Goal: Information Seeking & Learning: Learn about a topic

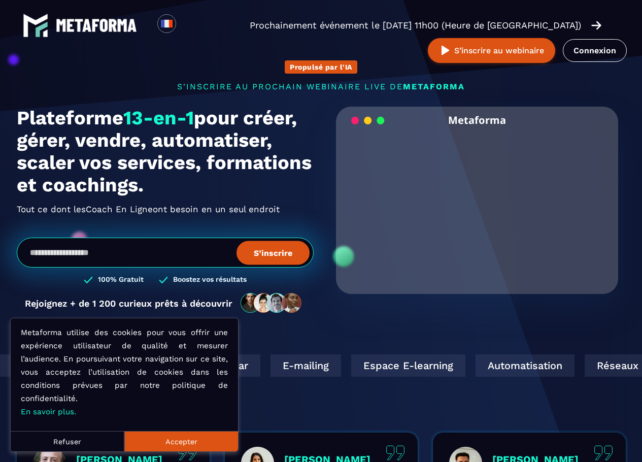
click at [191, 439] on button "Accepter" at bounding box center [181, 441] width 114 height 20
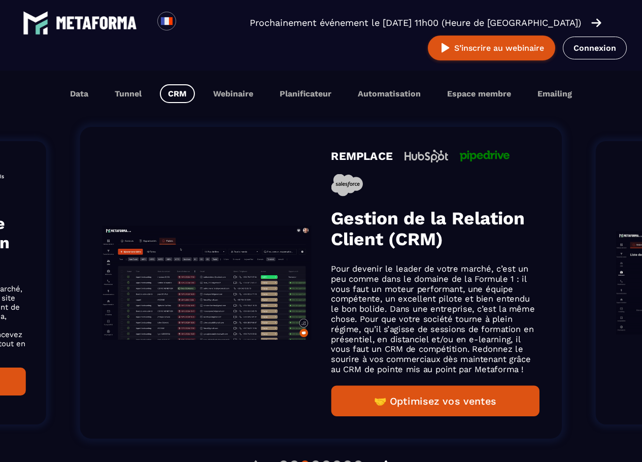
scroll to position [609, 0]
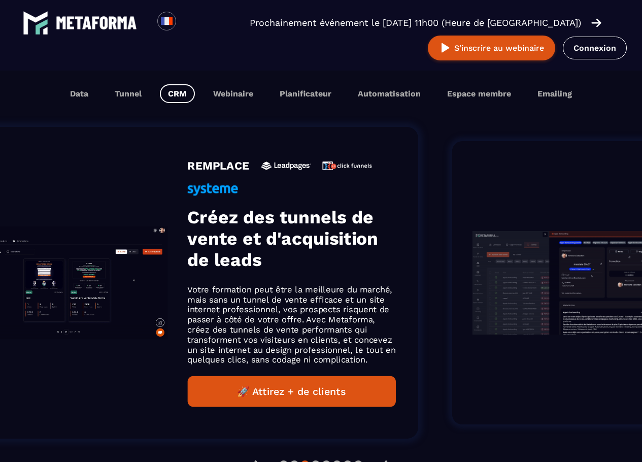
drag, startPoint x: 204, startPoint y: 386, endPoint x: 554, endPoint y: 362, distance: 351.0
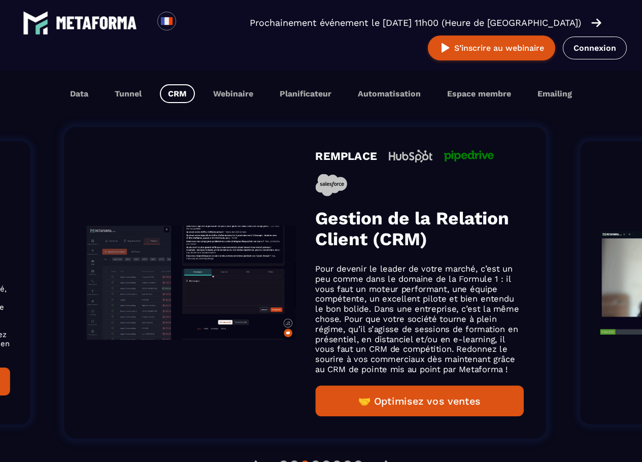
drag, startPoint x: 526, startPoint y: 337, endPoint x: 207, endPoint y: 334, distance: 318.8
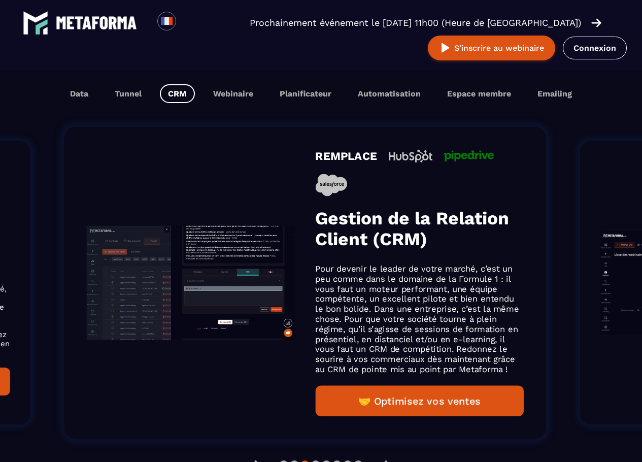
click at [315, 335] on p "Pour devenir le leader de votre marché, c’est un peu comme dans le domaine de l…" at bounding box center [419, 319] width 209 height 111
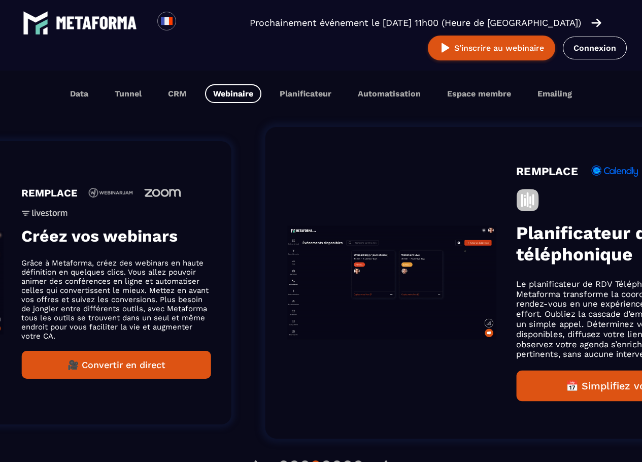
drag, startPoint x: 584, startPoint y: 300, endPoint x: 233, endPoint y: 321, distance: 351.3
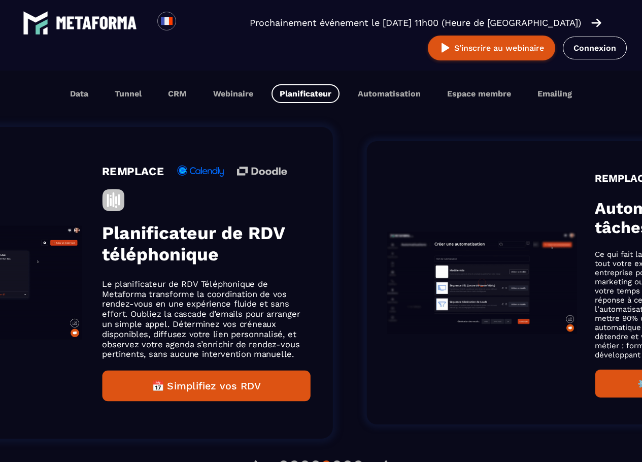
drag, startPoint x: 555, startPoint y: 304, endPoint x: 267, endPoint y: 308, distance: 287.8
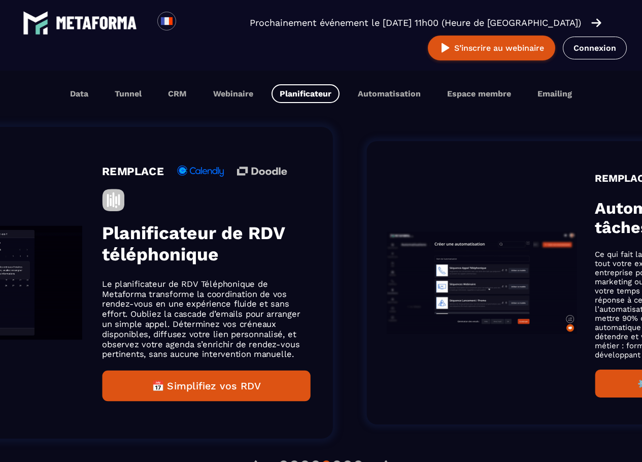
click at [267, 308] on div "REMPLACE Planificateur de RDV téléphonique Le planificateur de RDV Téléphonique…" at bounding box center [92, 283] width 482 height 312
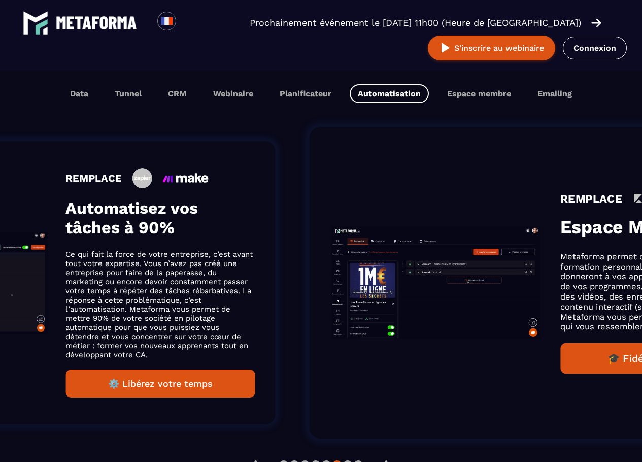
drag, startPoint x: 574, startPoint y: 299, endPoint x: 191, endPoint y: 295, distance: 382.7
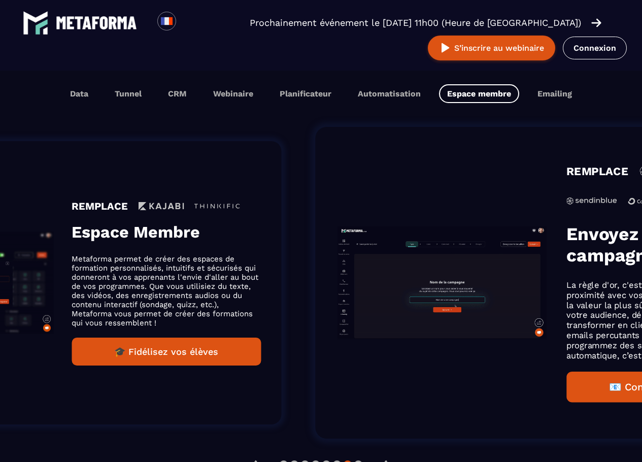
drag, startPoint x: 563, startPoint y: 301, endPoint x: 277, endPoint y: 312, distance: 286.5
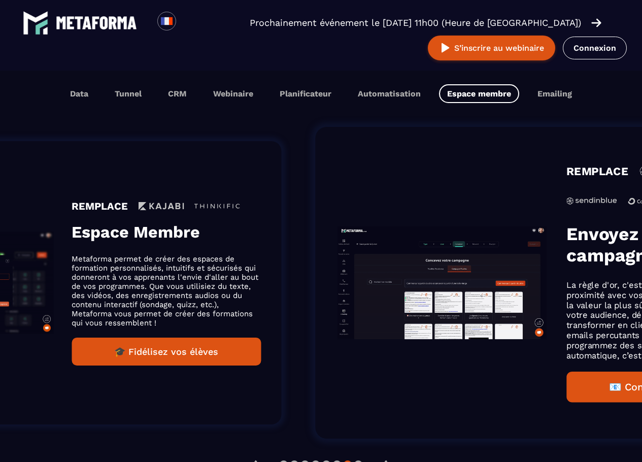
click at [281, 312] on li "REMPLACE Espace Membre Metaforma permet de créer des espaces de formation perso…" at bounding box center [63, 282] width 494 height 339
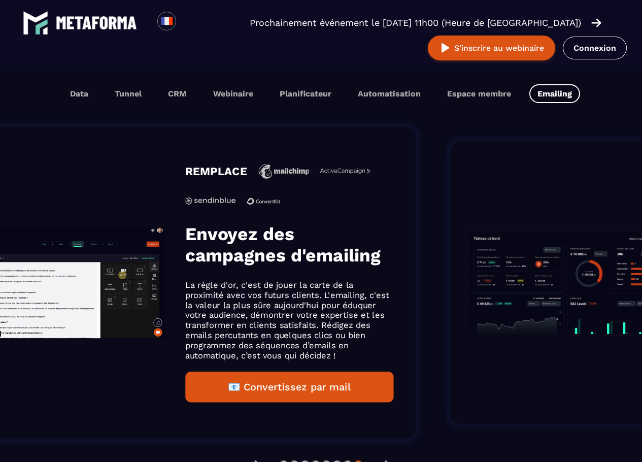
drag, startPoint x: 556, startPoint y: 306, endPoint x: 242, endPoint y: 313, distance: 314.3
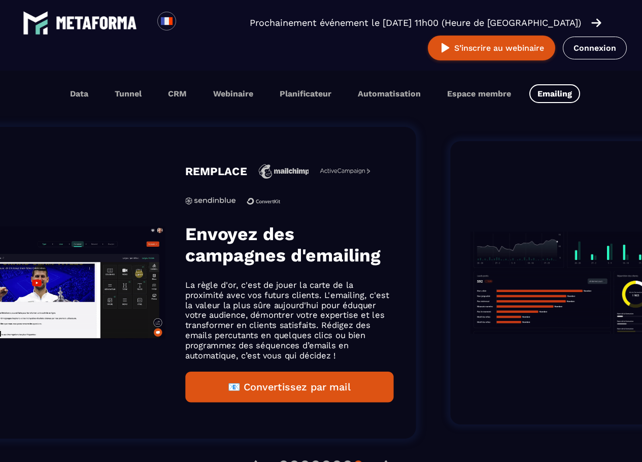
click at [274, 313] on div "REMPLACE Envoyez des campagnes d'emailing La règle d'or, c'est de jouer la cart…" at bounding box center [176, 283] width 482 height 312
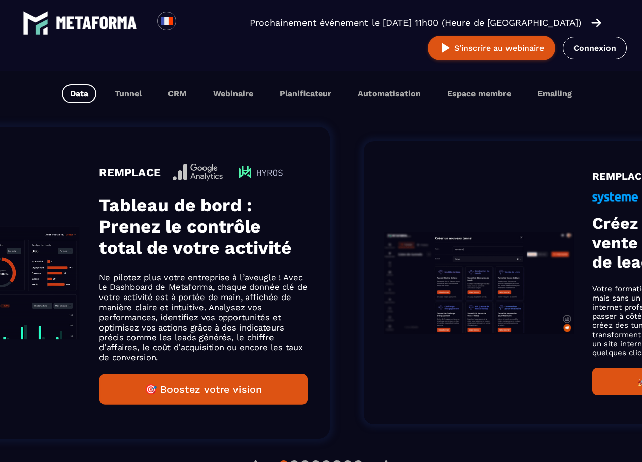
drag, startPoint x: 514, startPoint y: 305, endPoint x: 263, endPoint y: 309, distance: 251.3
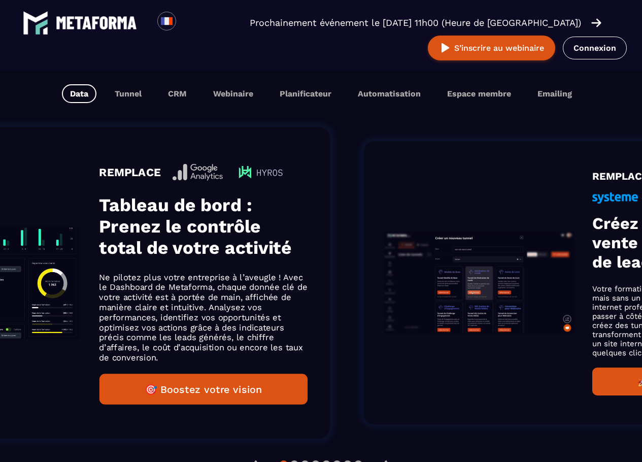
click at [266, 309] on p "Ne pilotez plus votre entreprise à l’aveugle ! Avec le Dashboard de Metaforma, …" at bounding box center [203, 317] width 209 height 90
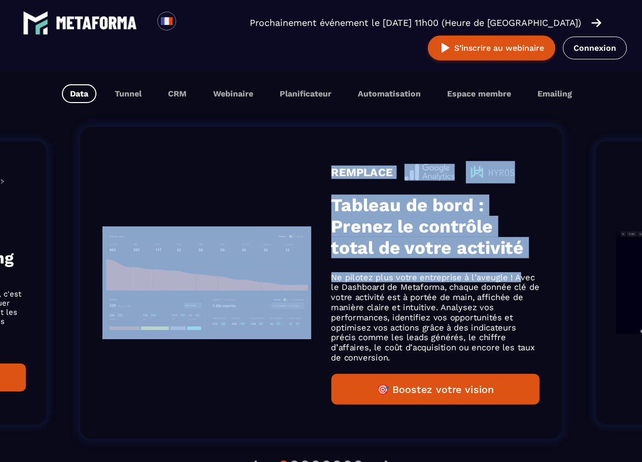
drag, startPoint x: 518, startPoint y: 282, endPoint x: 93, endPoint y: 309, distance: 426.2
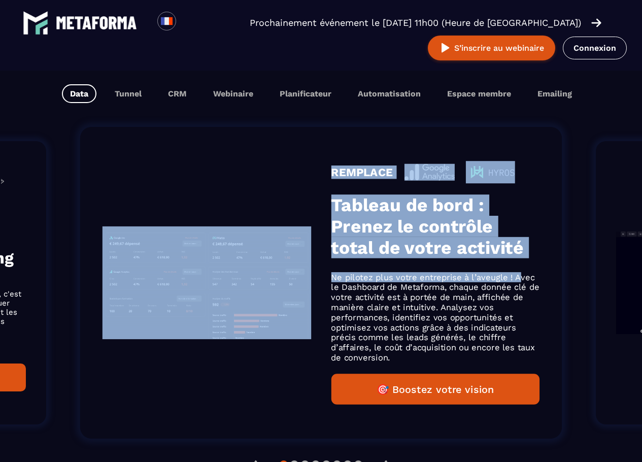
click at [102, 313] on div "REMPLACE Tableau de bord : Prenez le contrôle total de votre activité Ne pilote…" at bounding box center [321, 283] width 482 height 312
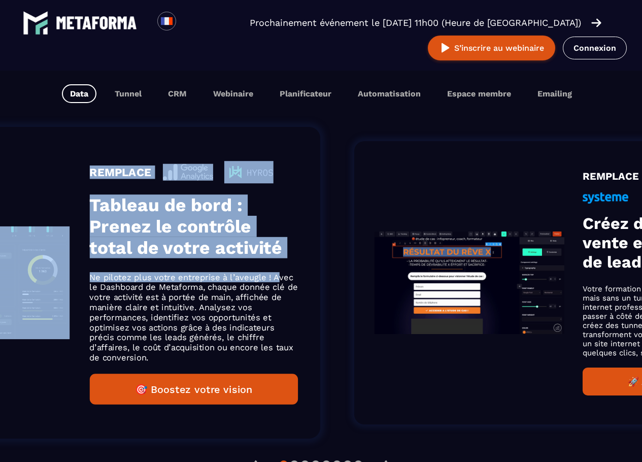
drag, startPoint x: 592, startPoint y: 320, endPoint x: 187, endPoint y: 338, distance: 405.4
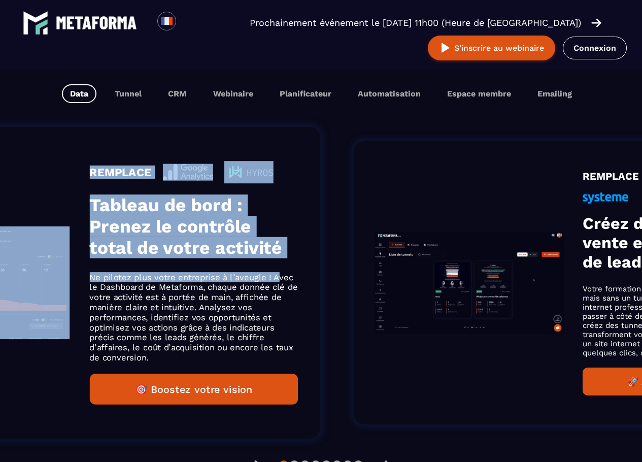
click at [187, 338] on ol "REMPLACE Espace Membre Metaforma permet de créer des espaces de formation perso…" at bounding box center [154, 282] width 642 height 339
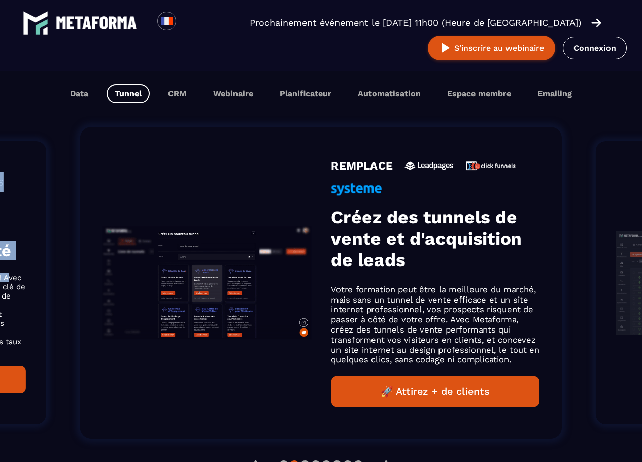
click at [243, 384] on div "REMPLACE Créez des tunnels de vente et d'acquisition de leads Votre formation p…" at bounding box center [321, 283] width 482 height 312
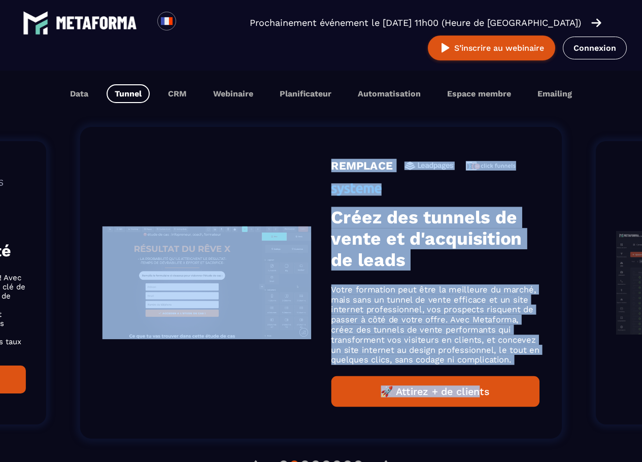
drag, startPoint x: 187, startPoint y: 409, endPoint x: 483, endPoint y: 397, distance: 296.1
click at [483, 397] on div "REMPLACE Créez des tunnels de vente et d'acquisition de leads Votre formation p…" at bounding box center [321, 283] width 482 height 312
click at [148, 396] on div "REMPLACE Créez des tunnels de vente et d'acquisition de leads Votre formation p…" at bounding box center [321, 283] width 482 height 312
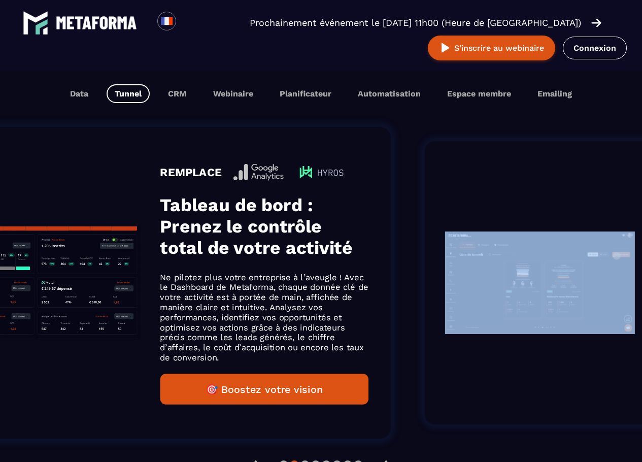
drag, startPoint x: 65, startPoint y: 152, endPoint x: 386, endPoint y: 140, distance: 321.5
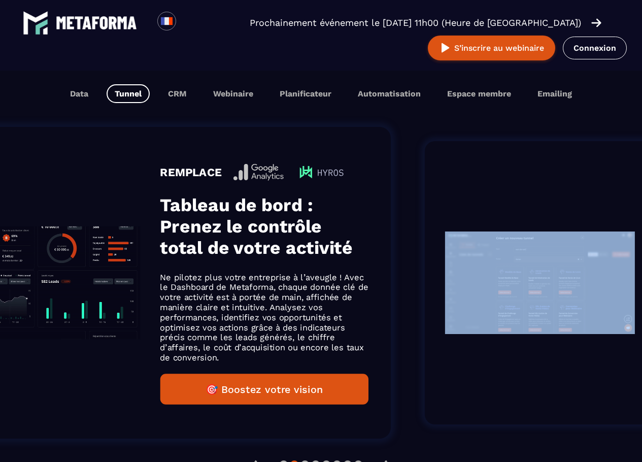
click at [397, 140] on li "REMPLACE Créez des tunnels de vente et d'acquisition de leads Votre formation p…" at bounding box center [644, 282] width 494 height 339
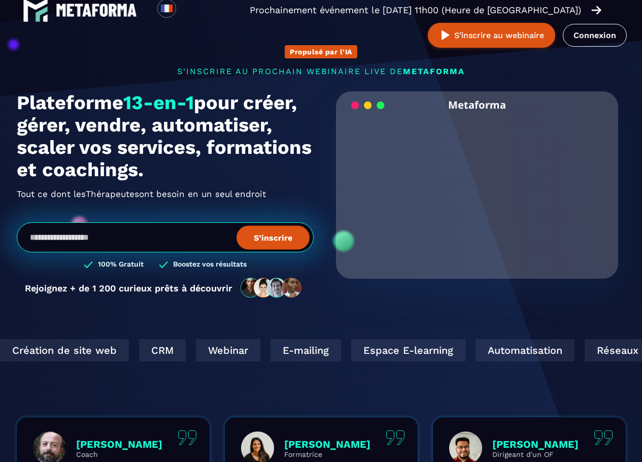
scroll to position [0, 0]
